Goal: Navigation & Orientation: Find specific page/section

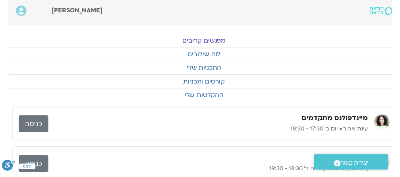
scroll to position [0, -8]
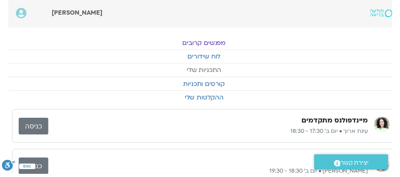
click at [222, 74] on link "התכניות שלי" at bounding box center [208, 72] width 400 height 14
click at [215, 73] on link "התכניות שלי" at bounding box center [208, 72] width 400 height 14
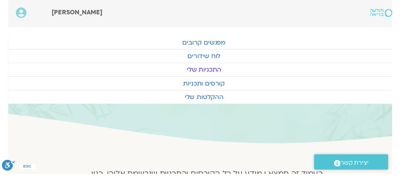
scroll to position [0, -8]
click at [223, 58] on link "לוח שידורים" at bounding box center [208, 58] width 400 height 14
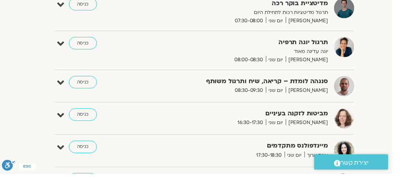
click at [85, 117] on link "כניסה" at bounding box center [84, 116] width 29 height 13
